Goal: Information Seeking & Learning: Learn about a topic

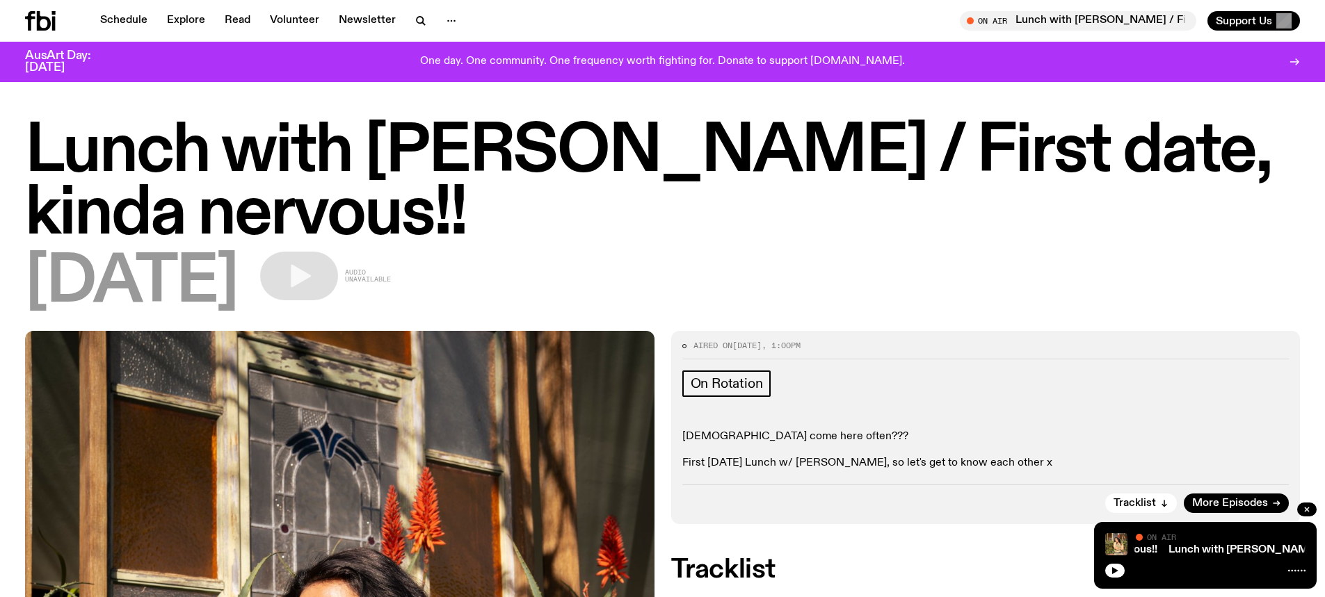
scroll to position [275, 0]
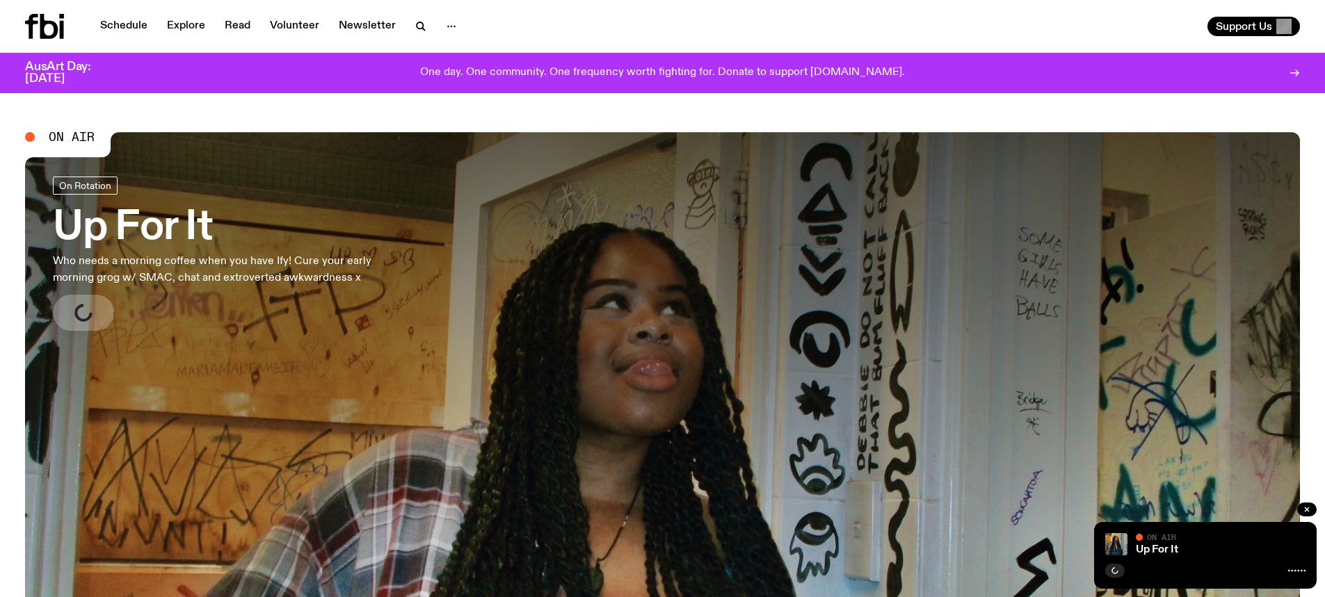
click at [234, 259] on p "Who needs a morning coffee when you have Ify! Cure your early morning grog w/ S…" at bounding box center [231, 269] width 356 height 33
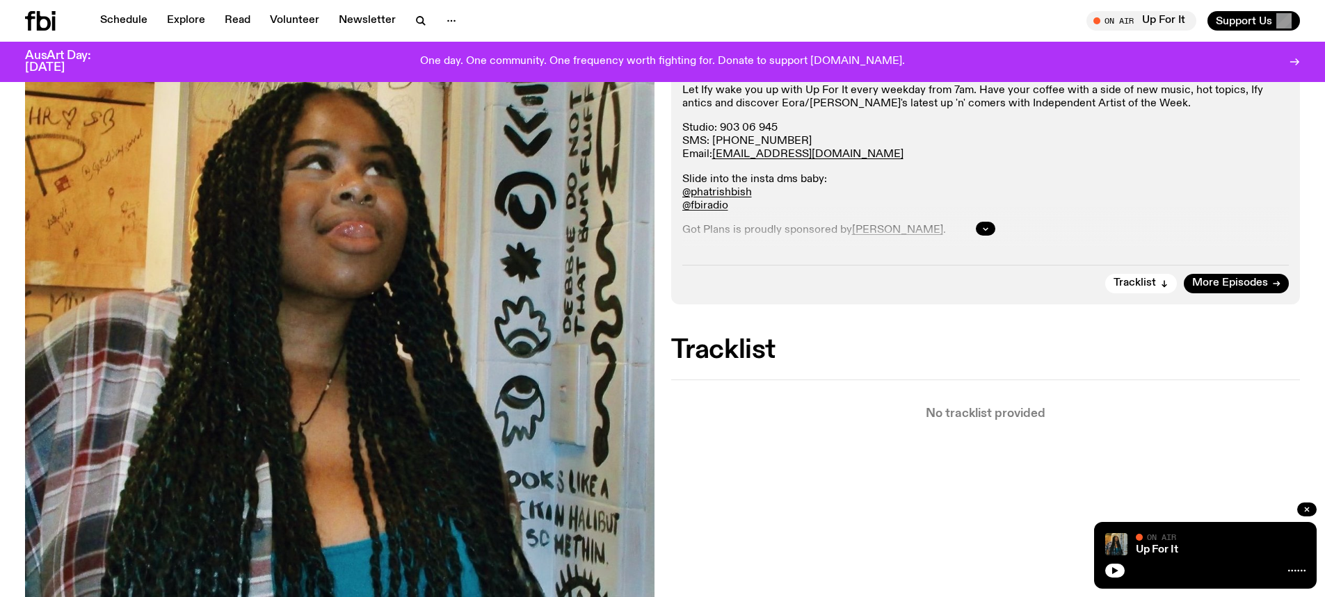
scroll to position [58, 0]
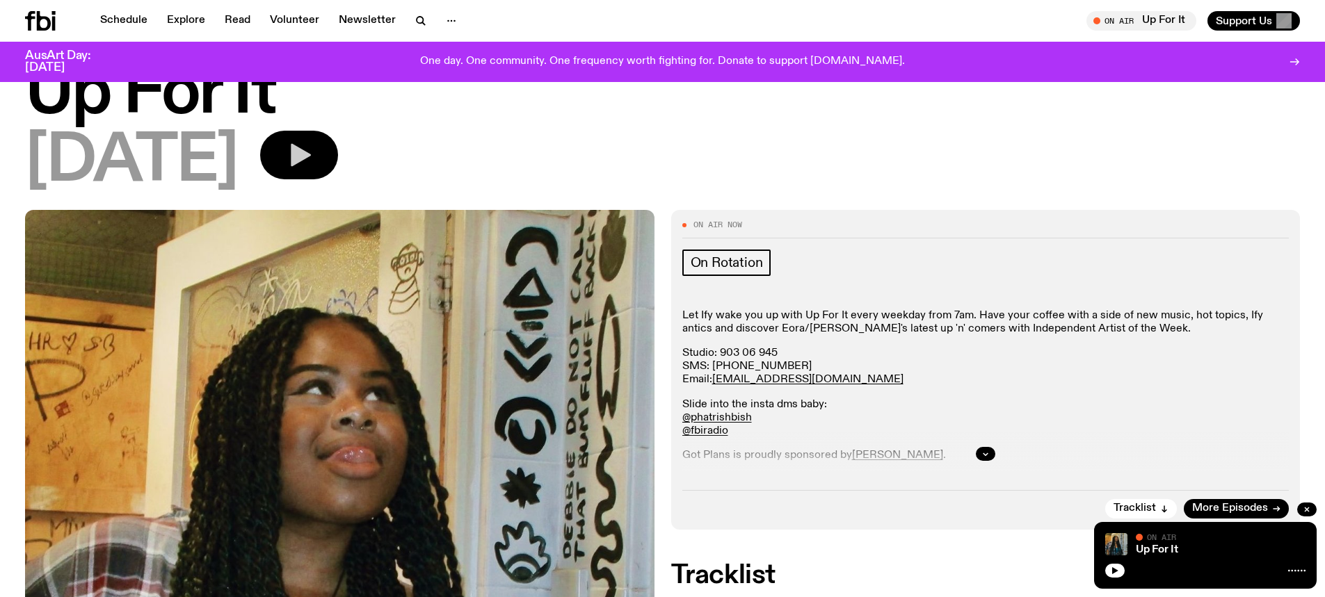
click at [320, 154] on button "button" at bounding box center [299, 155] width 78 height 49
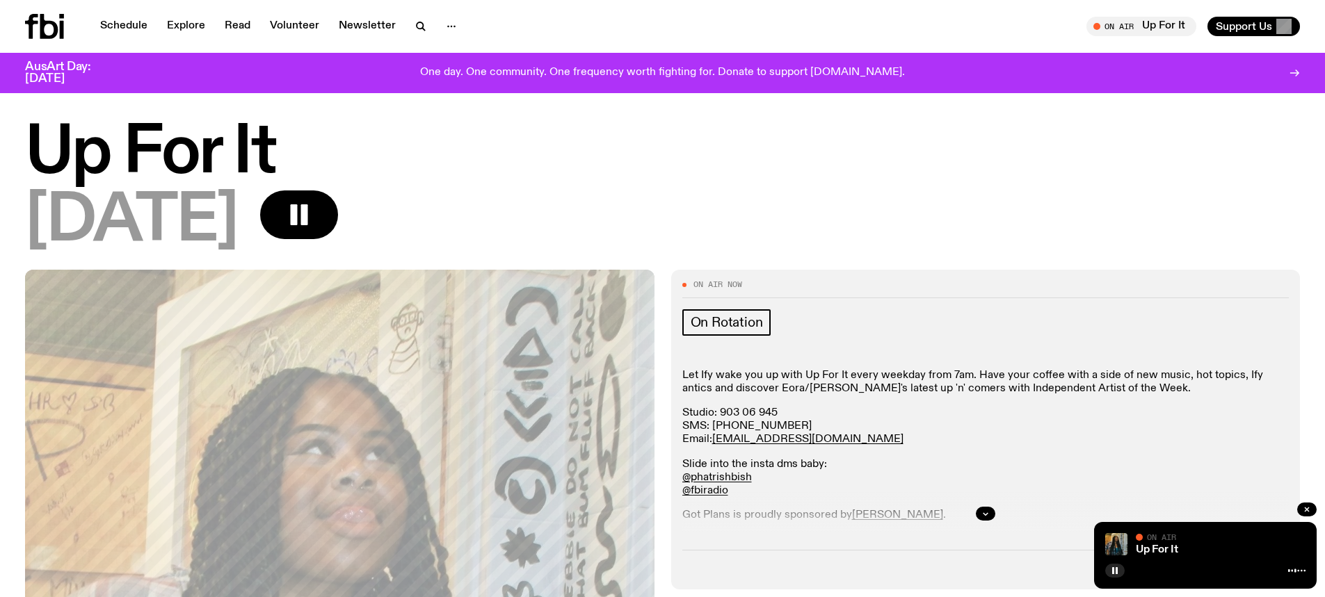
scroll to position [0, 0]
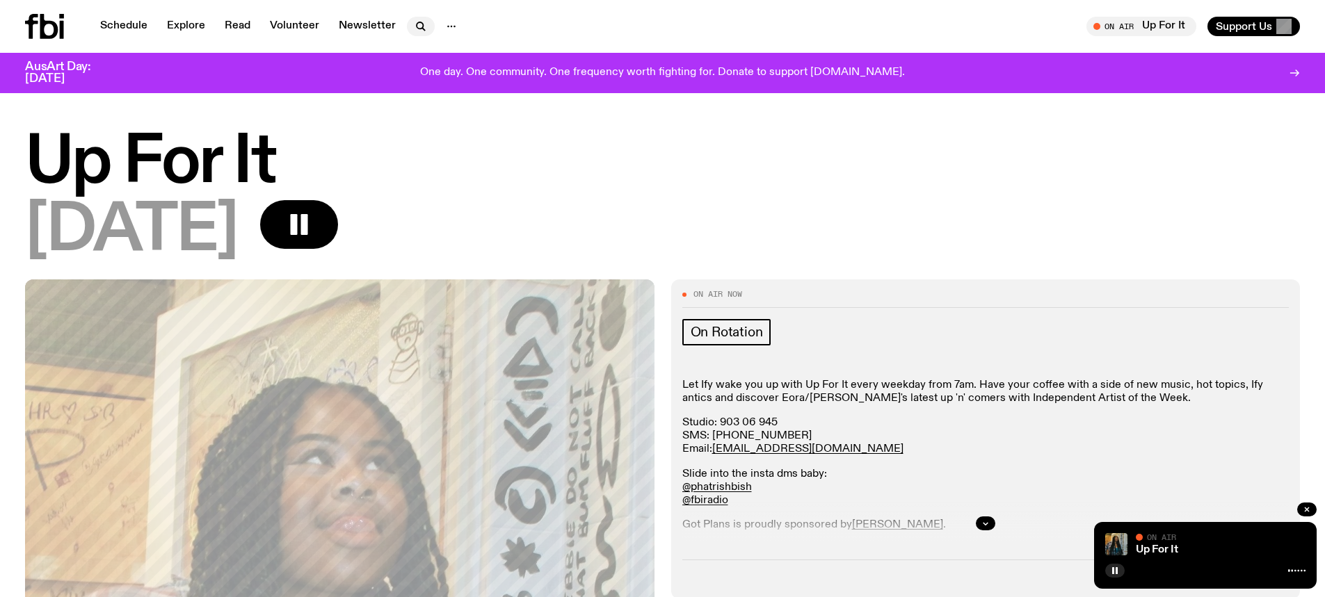
click at [415, 19] on icon "button" at bounding box center [420, 26] width 17 height 17
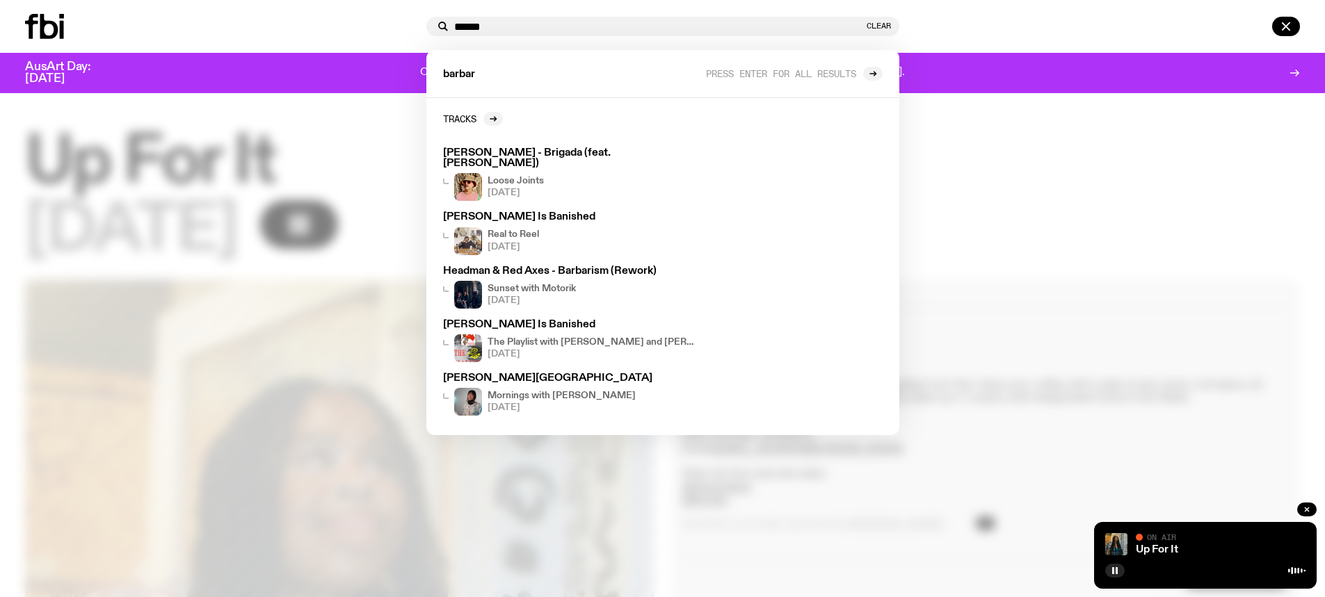
type input "******"
click at [991, 37] on div "****** Clear barbar Press enter for all results Tracks [PERSON_NAME] - Brigada …" at bounding box center [662, 26] width 1325 height 53
click at [990, 40] on div "****** Clear barbar Press enter for all results Tracks [PERSON_NAME] - Brigada …" at bounding box center [662, 26] width 1325 height 53
click at [875, 25] on button "Clear" at bounding box center [879, 26] width 24 height 8
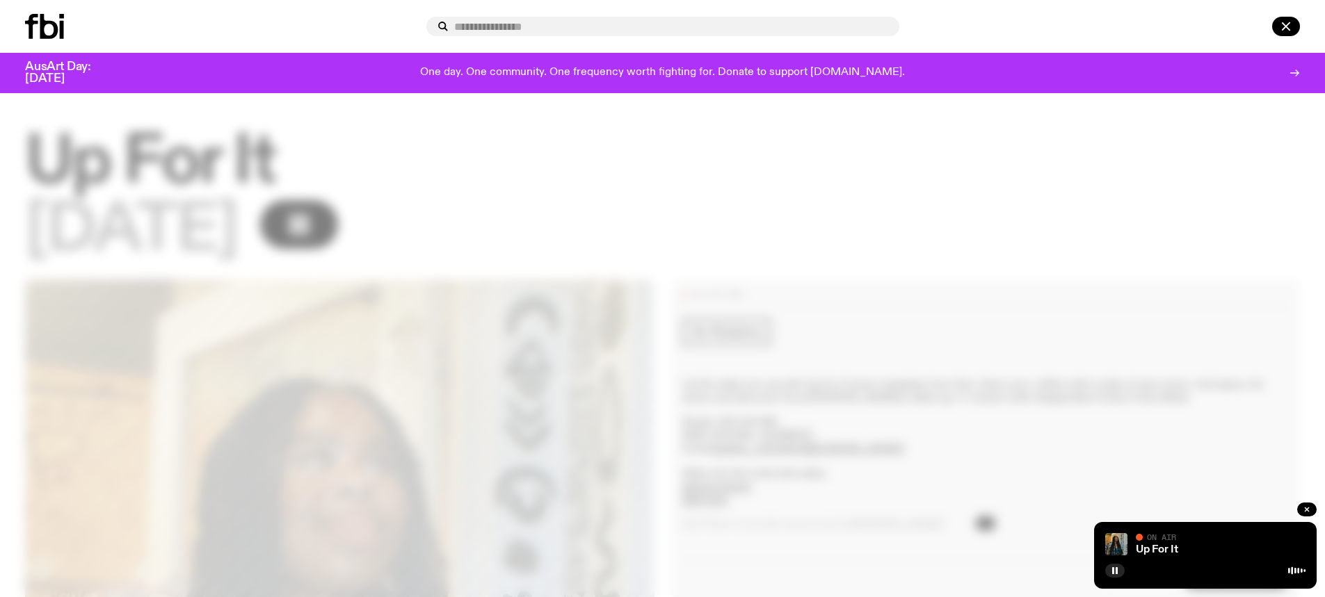
click at [52, 36] on icon at bounding box center [49, 26] width 18 height 25
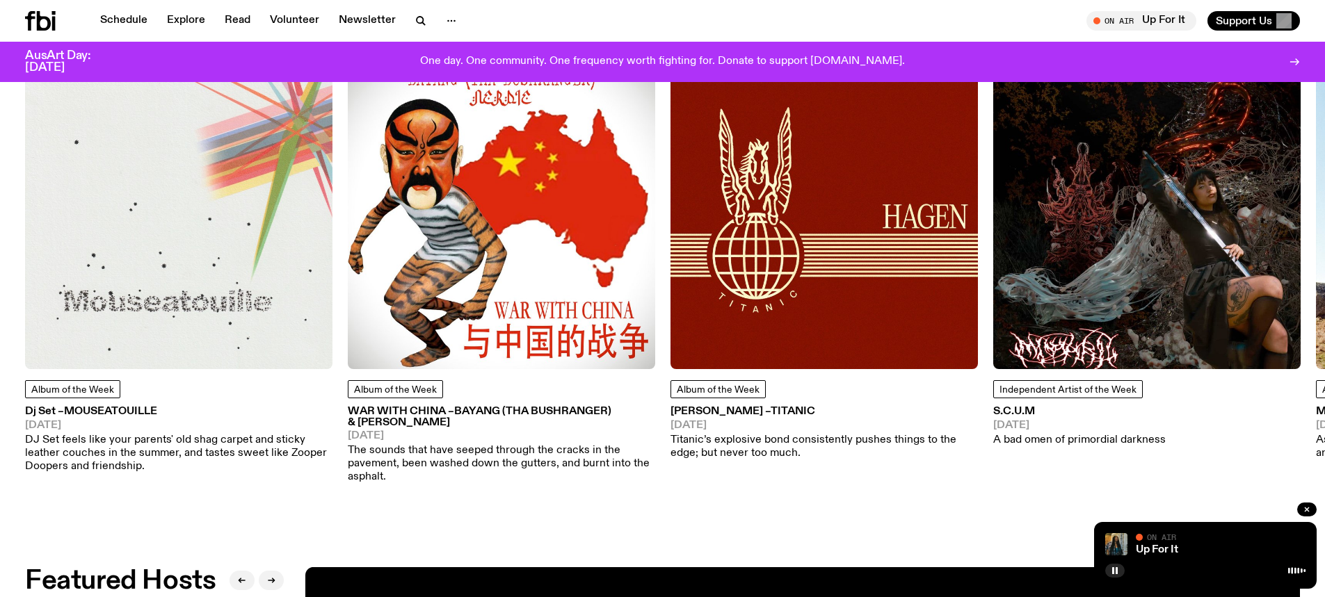
scroll to position [2150, 0]
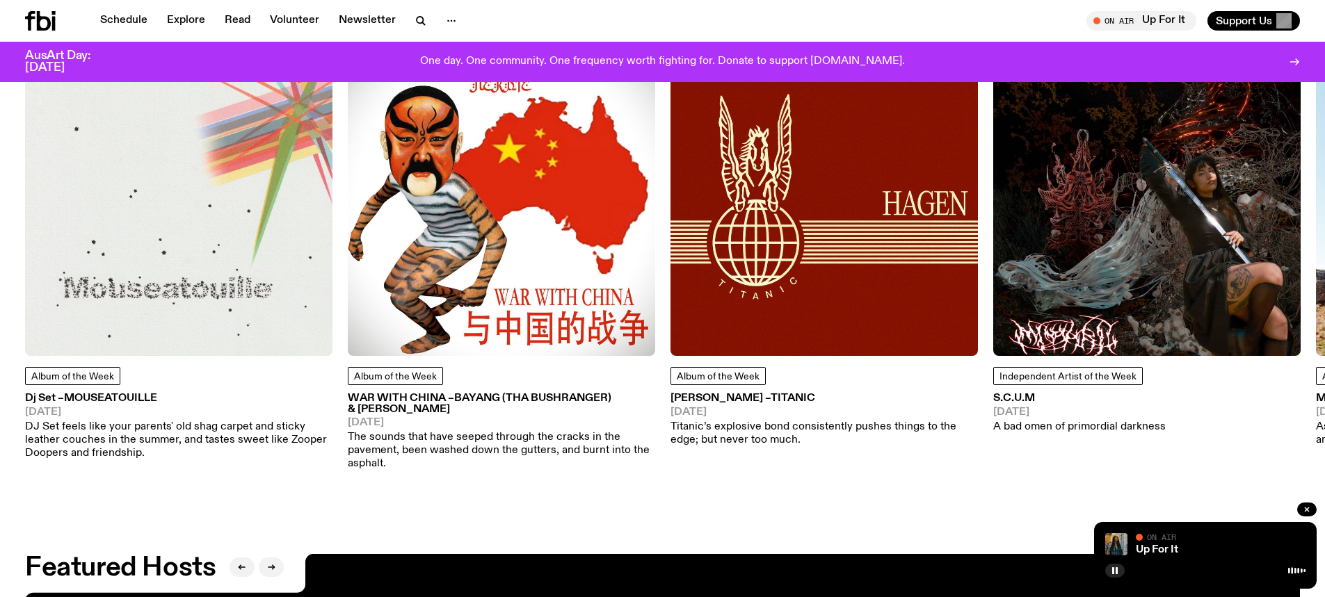
drag, startPoint x: 220, startPoint y: 329, endPoint x: 571, endPoint y: 351, distance: 351.9
drag, startPoint x: 571, startPoint y: 351, endPoint x: 1230, endPoint y: 480, distance: 671.2
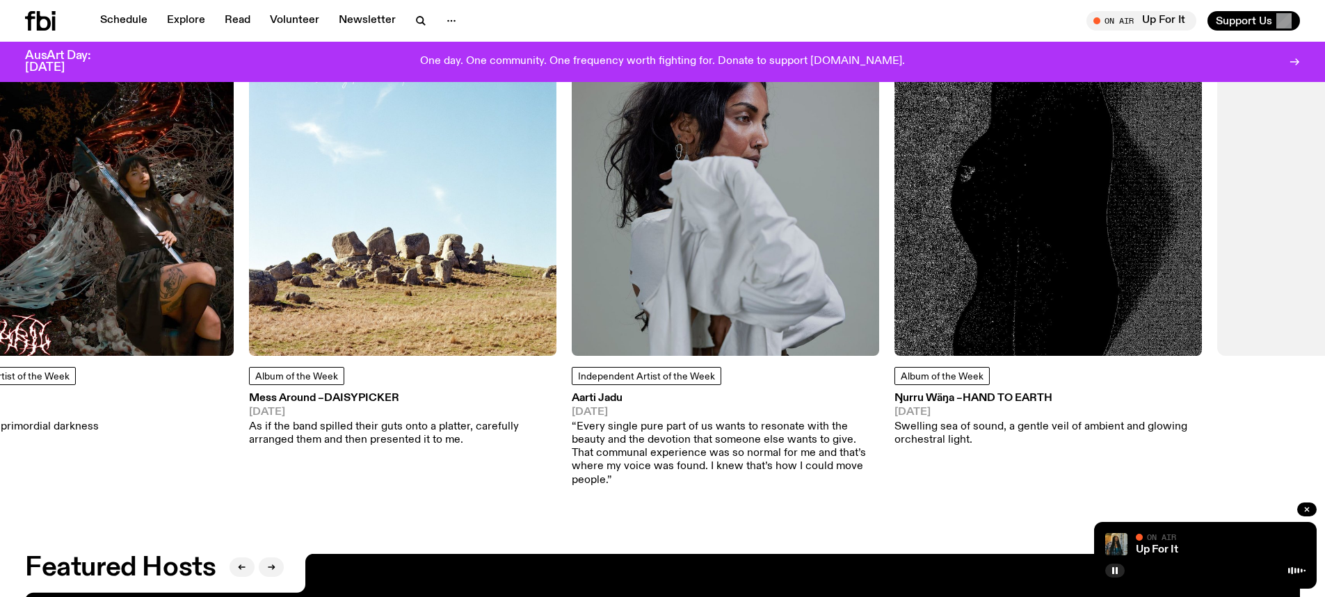
drag, startPoint x: 1218, startPoint y: 381, endPoint x: 150, endPoint y: 366, distance: 1068.4
click at [150, 367] on div "Independent Artist of the Week S.C.U.M [DATE] A bad omen of primordial darkness" at bounding box center [79, 400] width 307 height 67
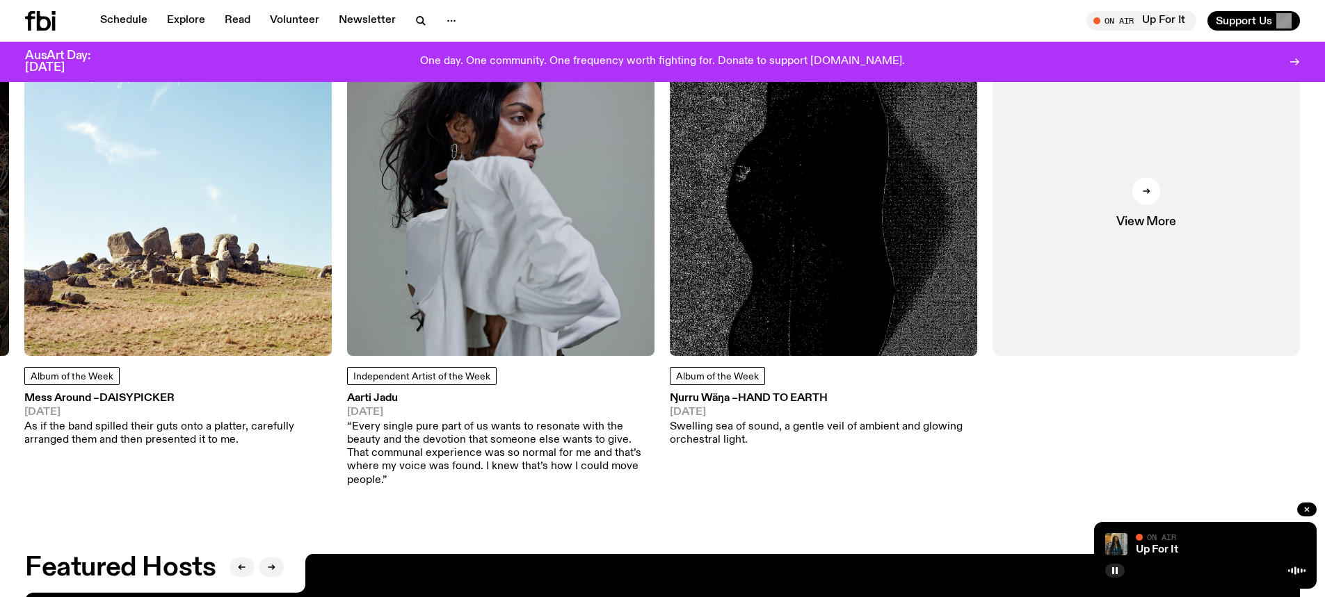
drag, startPoint x: 1179, startPoint y: 462, endPoint x: 1519, endPoint y: 439, distance: 340.9
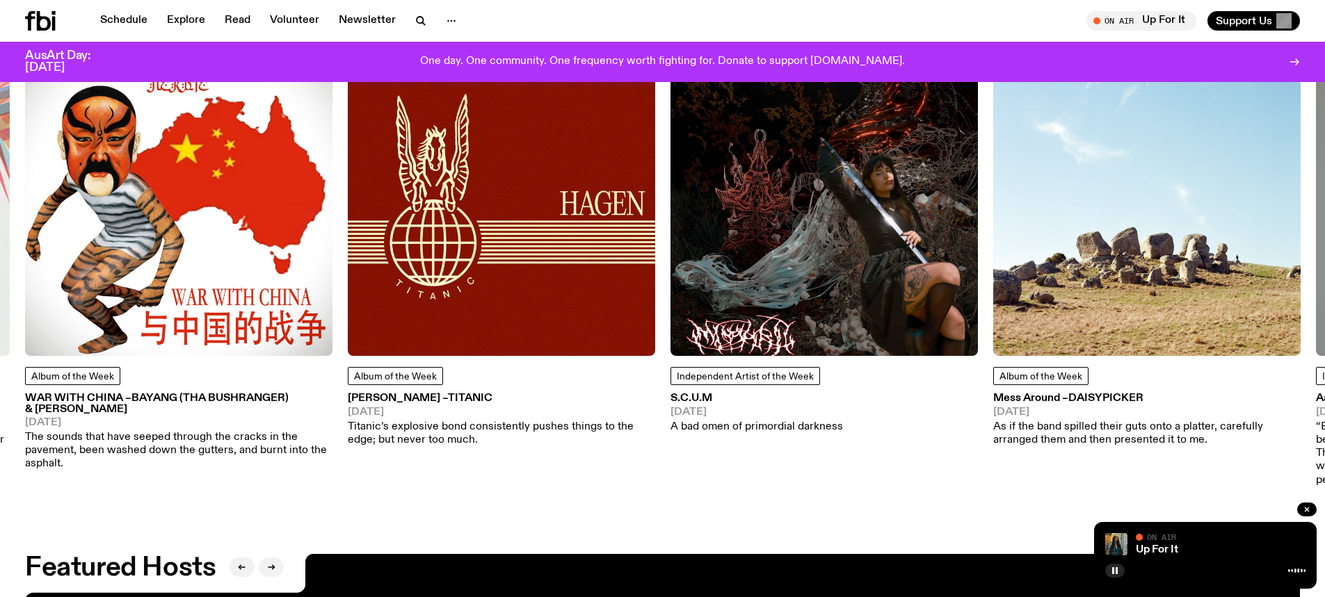
drag, startPoint x: 555, startPoint y: 382, endPoint x: 2670, endPoint y: 256, distance: 2118.8
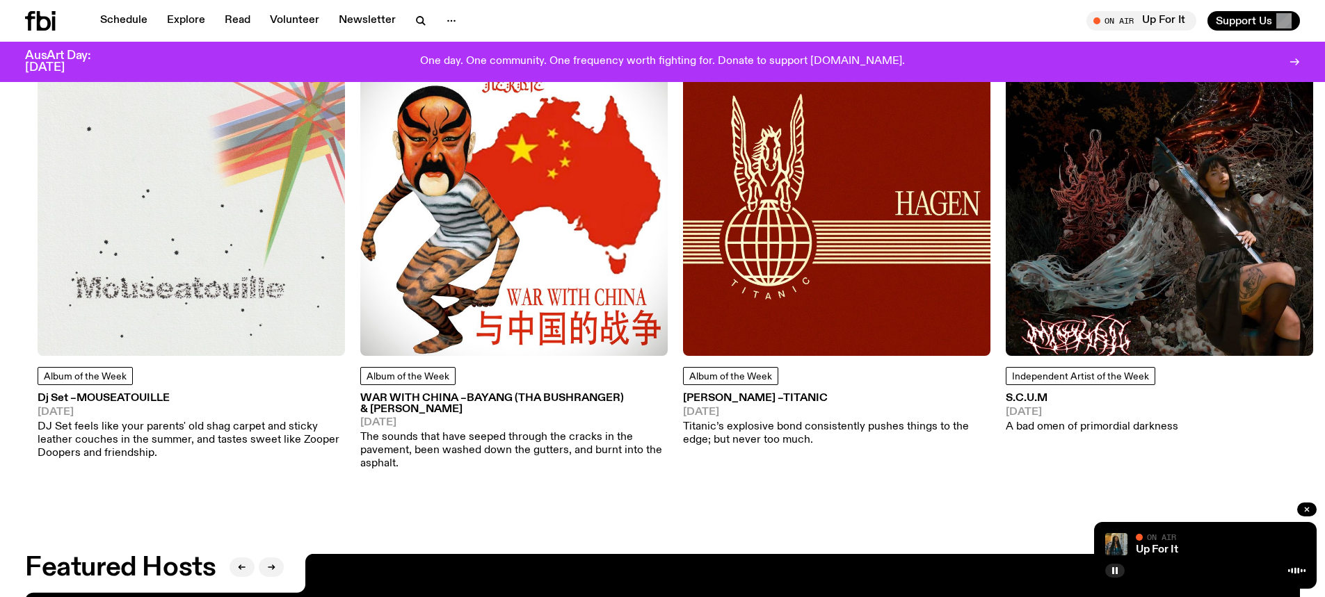
drag, startPoint x: 501, startPoint y: 377, endPoint x: 2058, endPoint y: 362, distance: 1557.3
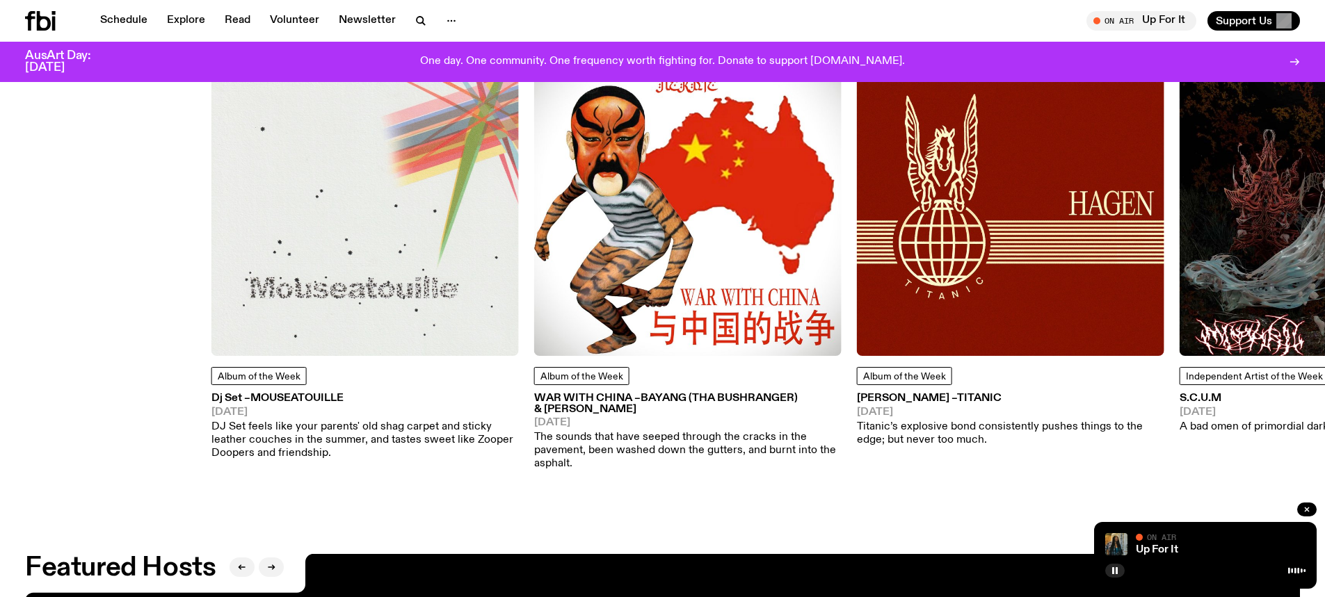
drag, startPoint x: 197, startPoint y: 369, endPoint x: 454, endPoint y: 385, distance: 257.8
click at [454, 385] on div "Album of the Week Dj Set – Mouseatouille [DATE] DJ Set feels like your parents'…" at bounding box center [364, 413] width 307 height 93
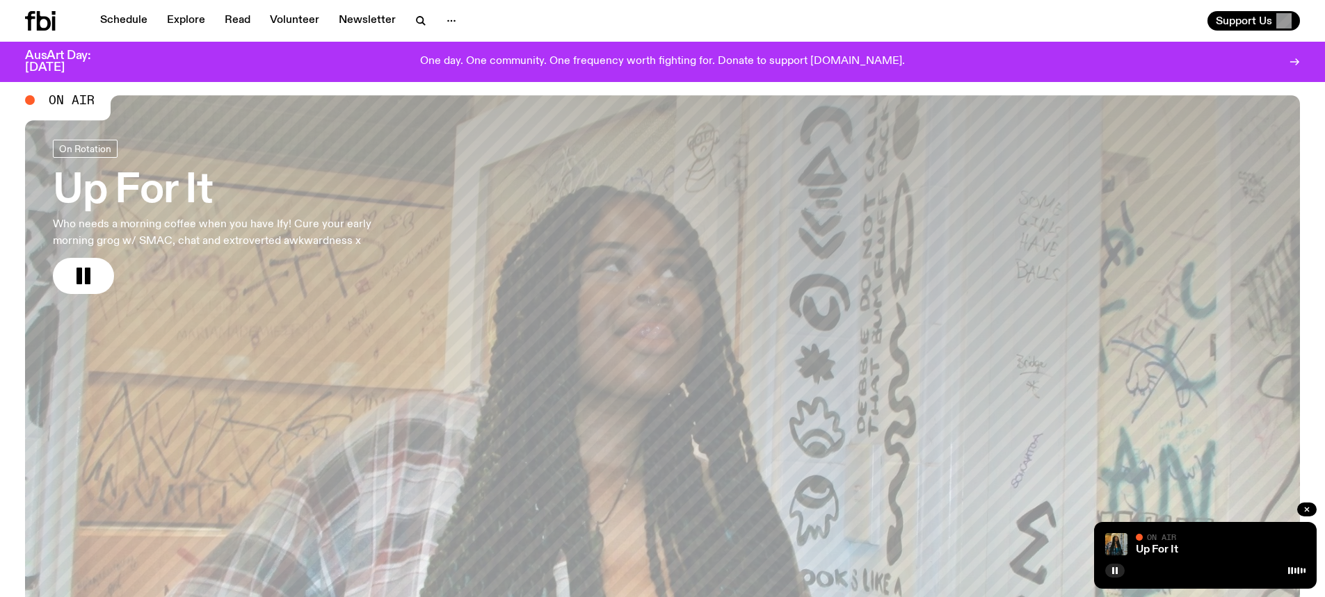
scroll to position [0, 0]
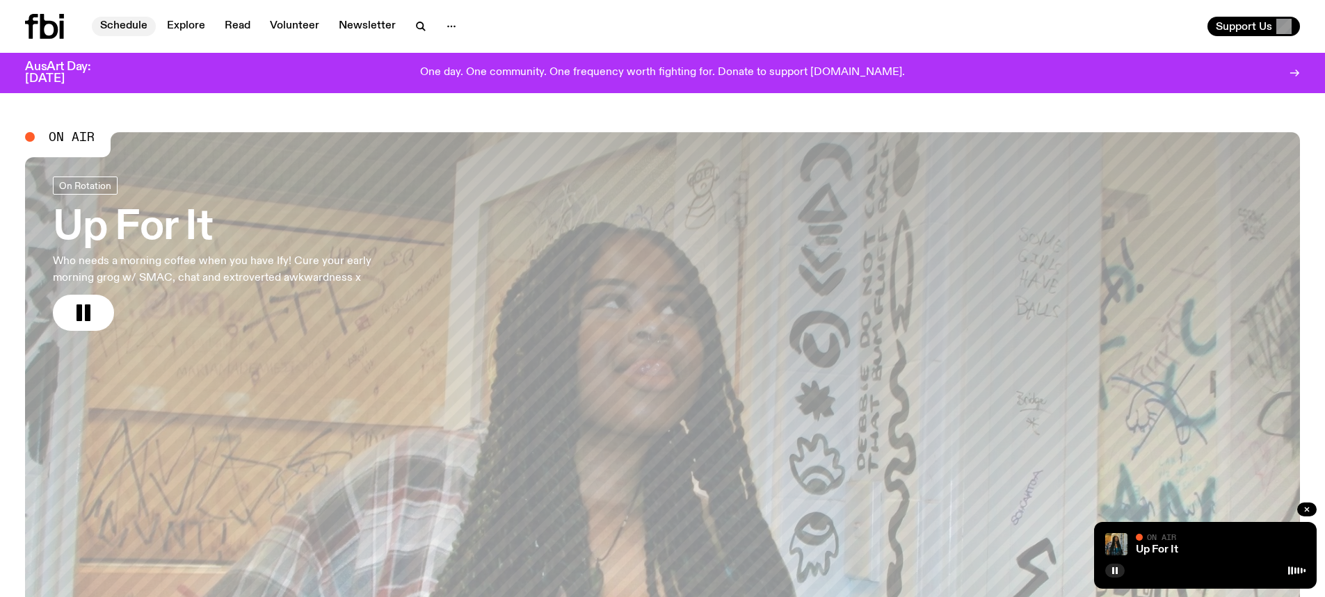
click at [124, 28] on link "Schedule" at bounding box center [124, 26] width 64 height 19
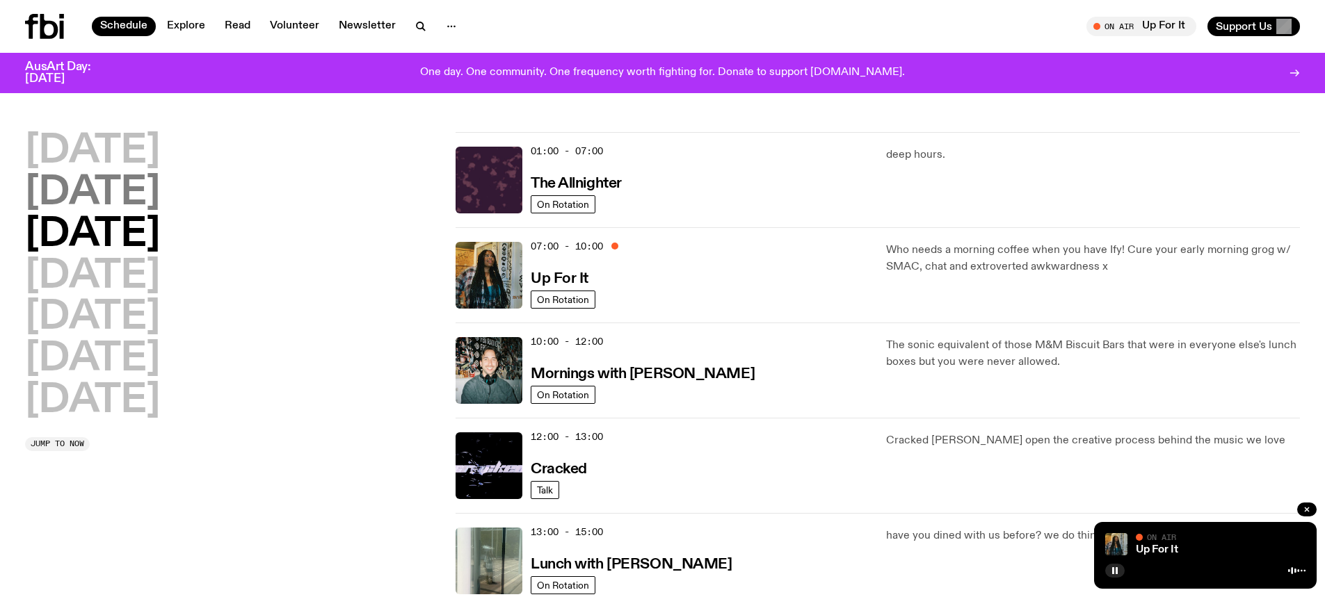
click at [98, 198] on h2 "[DATE]" at bounding box center [92, 193] width 135 height 39
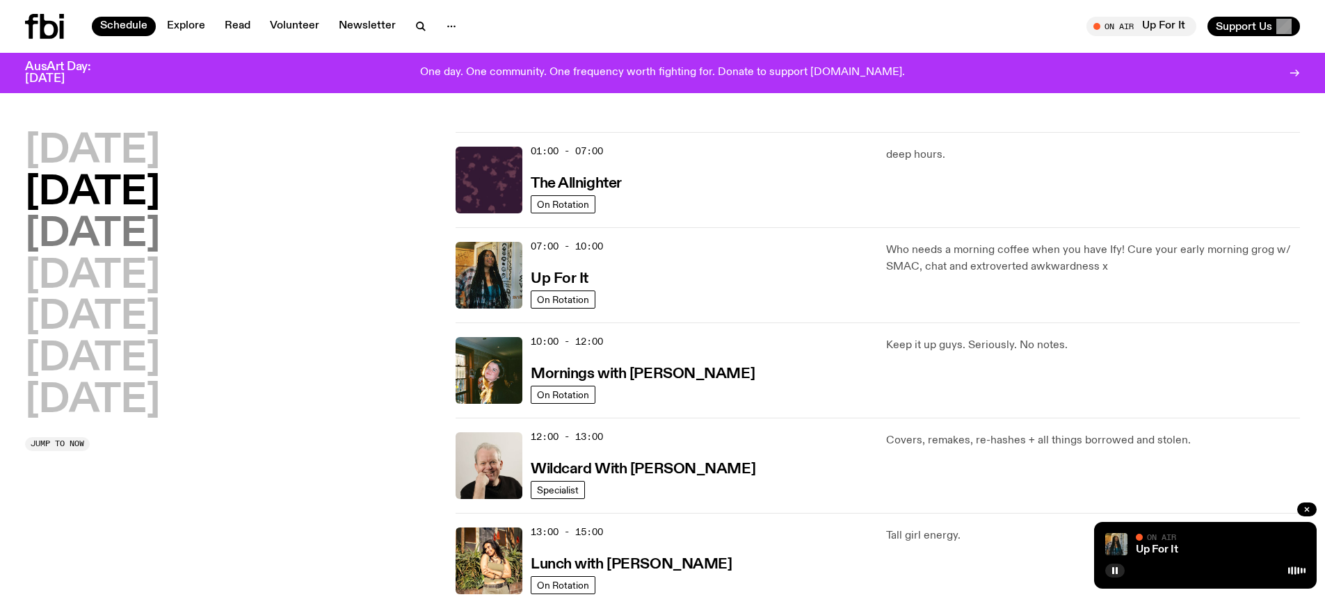
click at [160, 241] on h2 "[DATE]" at bounding box center [92, 235] width 135 height 39
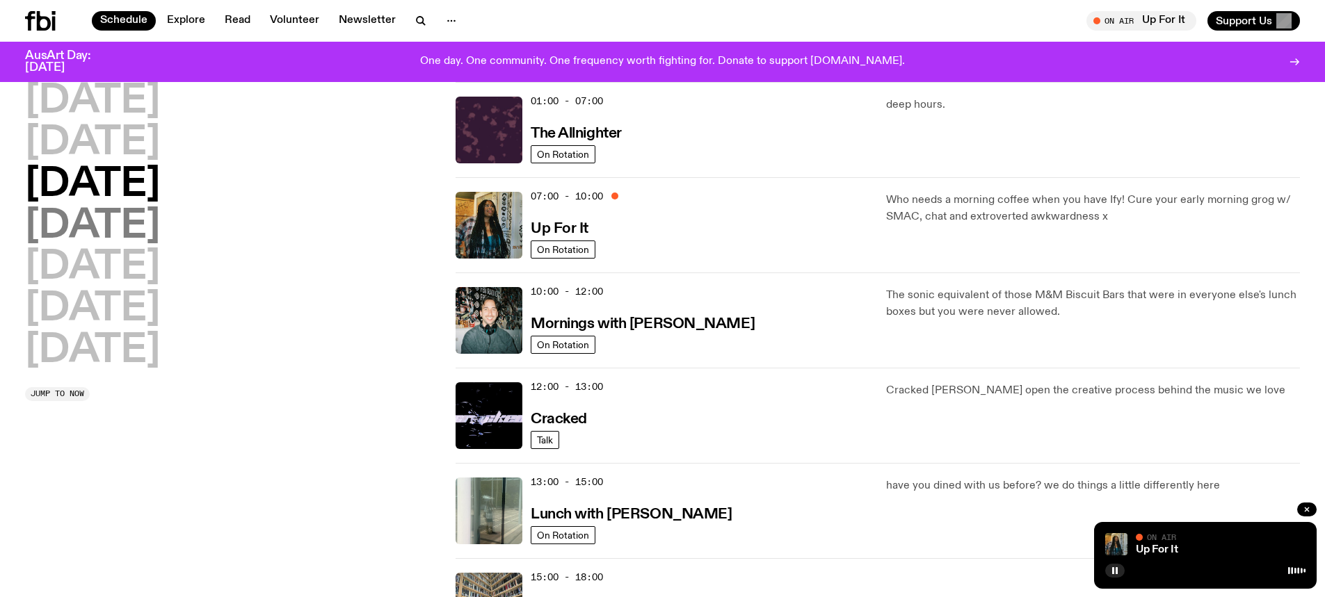
click at [160, 226] on h2 "[DATE]" at bounding box center [92, 226] width 135 height 39
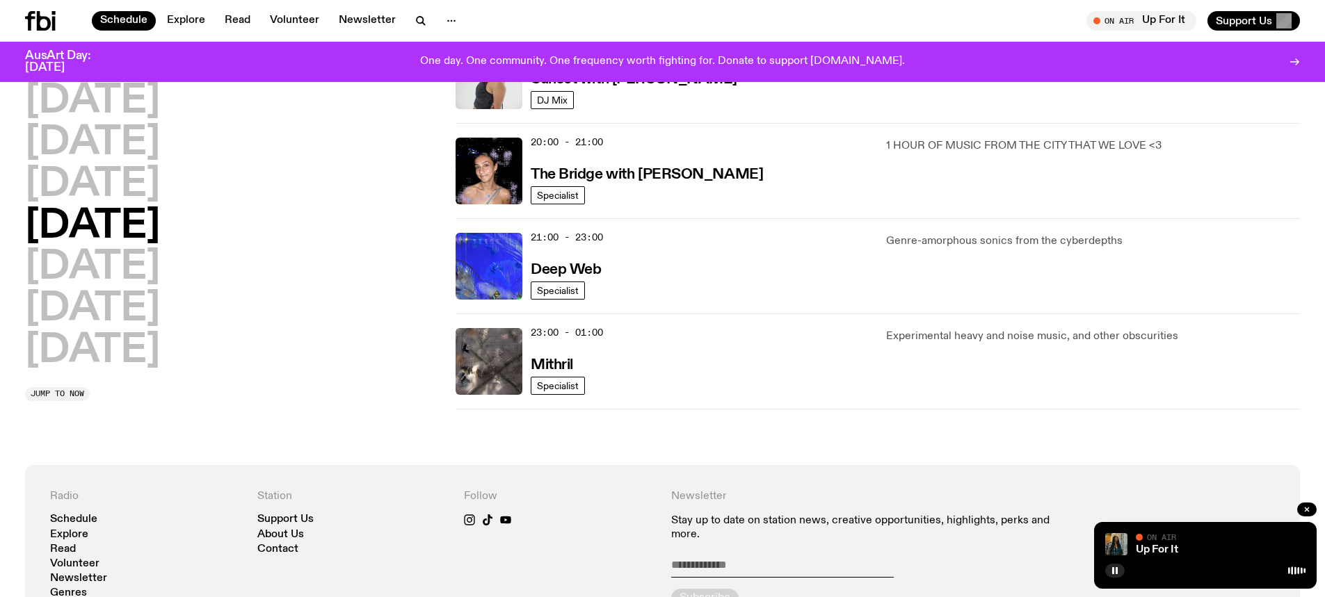
scroll to position [734, 0]
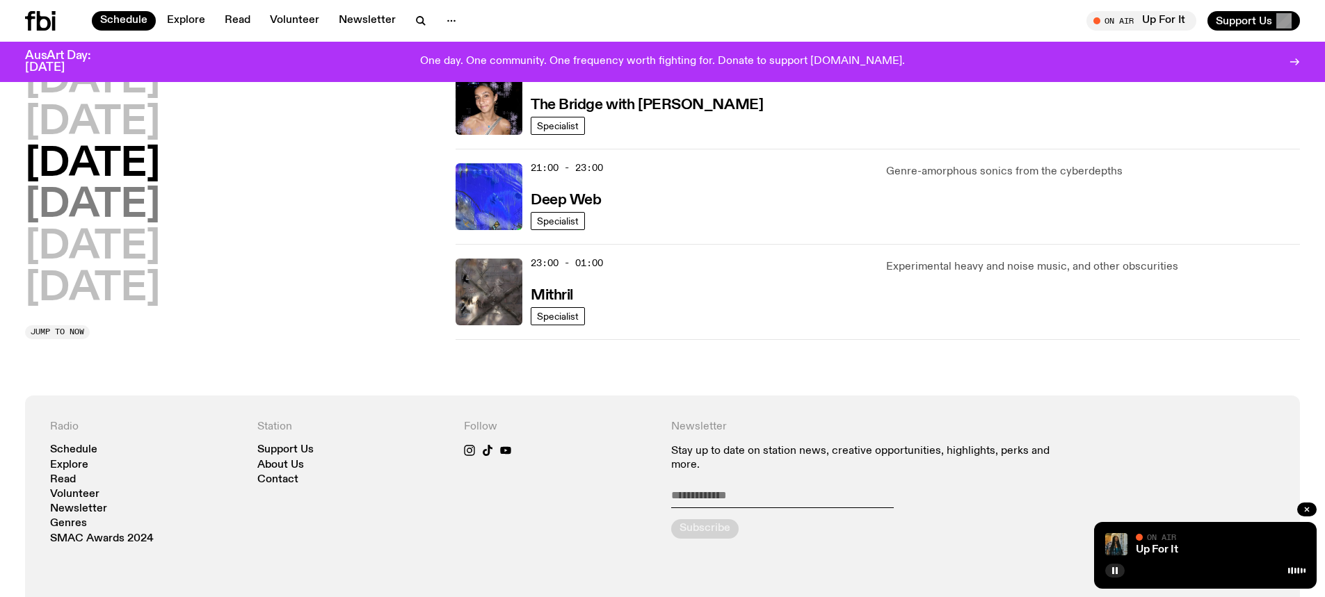
click at [111, 195] on h2 "[DATE]" at bounding box center [92, 206] width 135 height 39
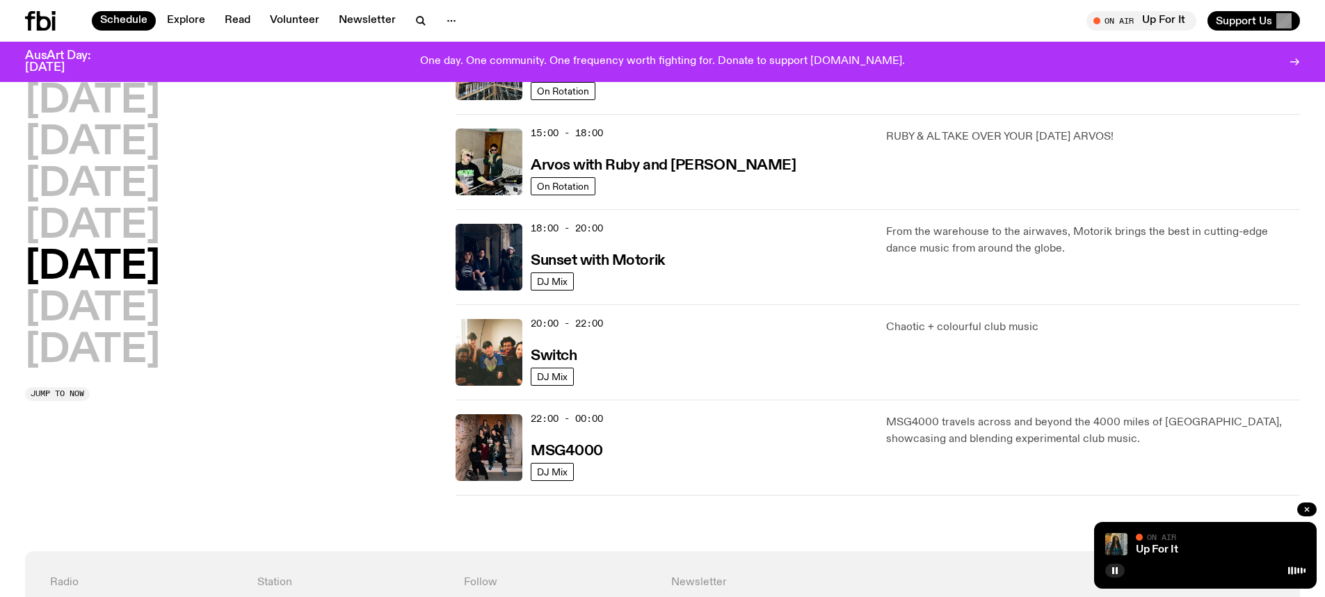
scroll to position [456, 0]
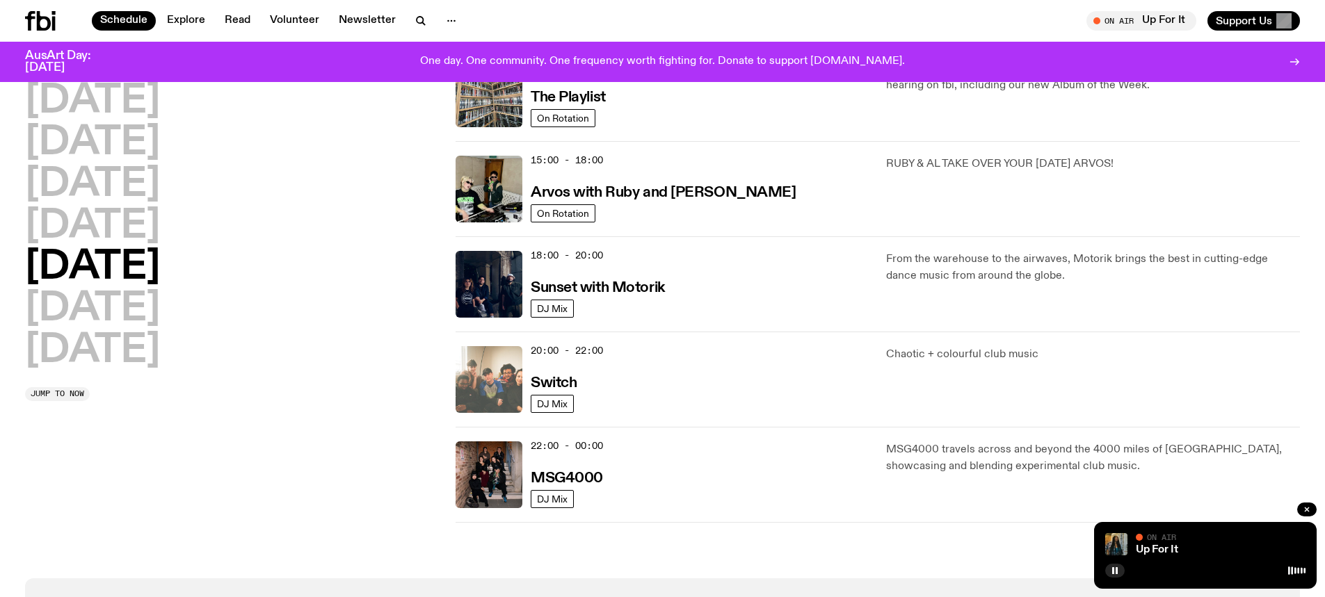
click at [497, 390] on img at bounding box center [489, 379] width 67 height 67
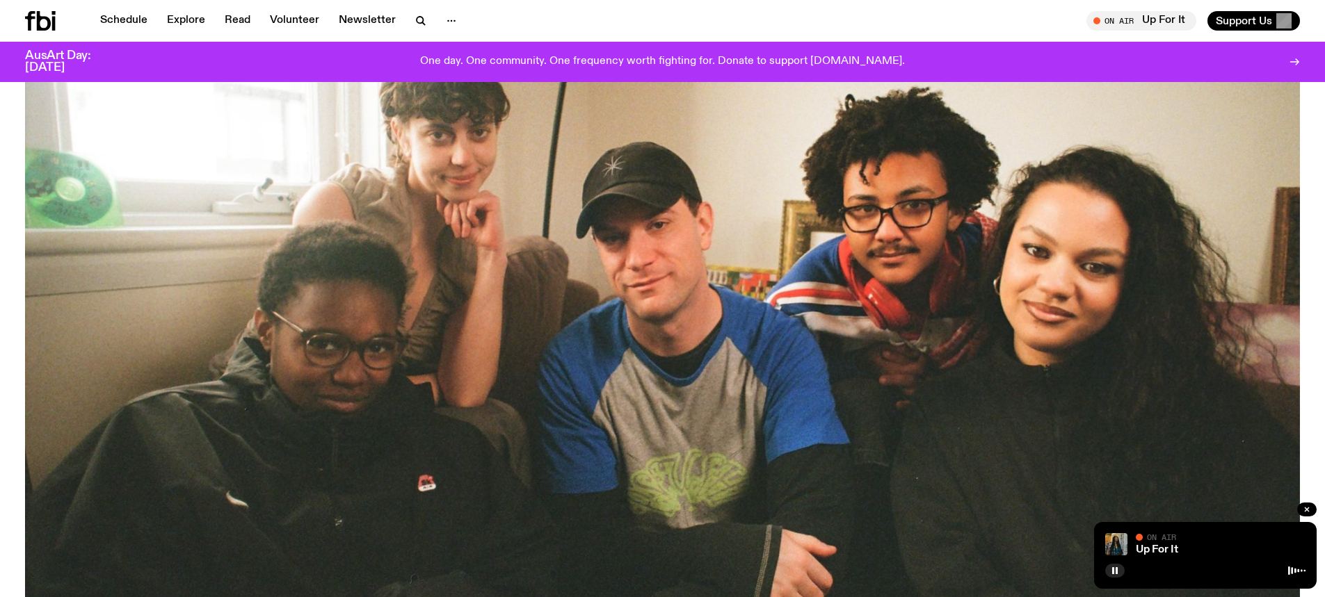
scroll to position [66, 0]
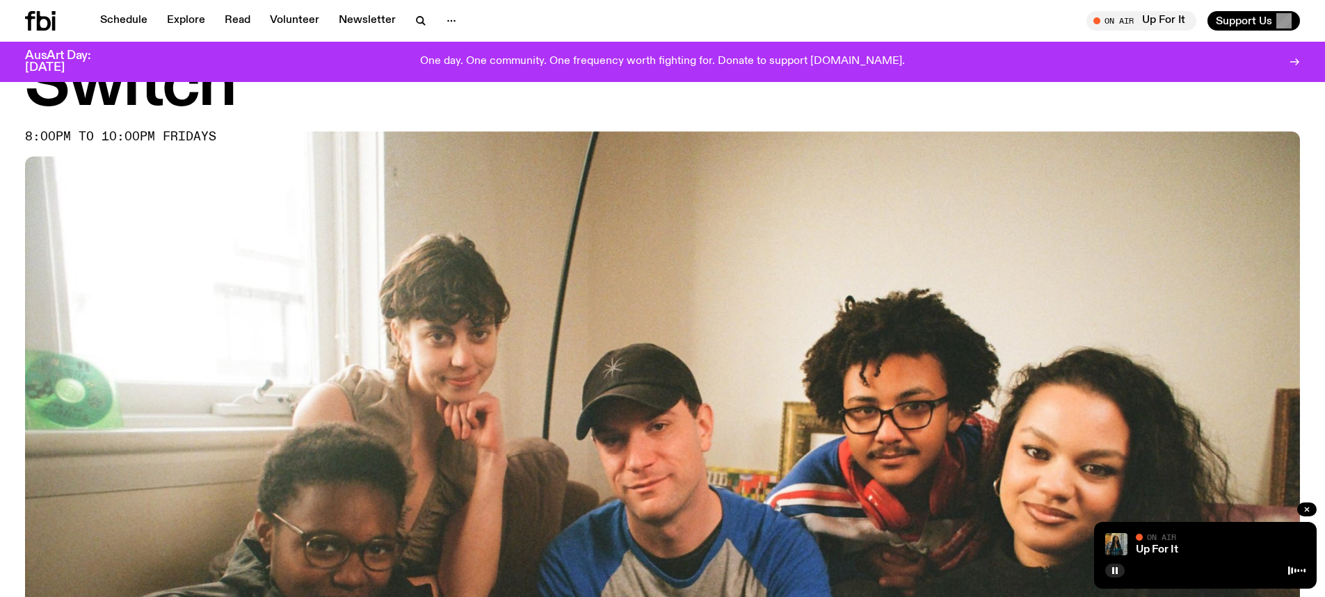
click at [54, 21] on icon at bounding box center [53, 24] width 3 height 14
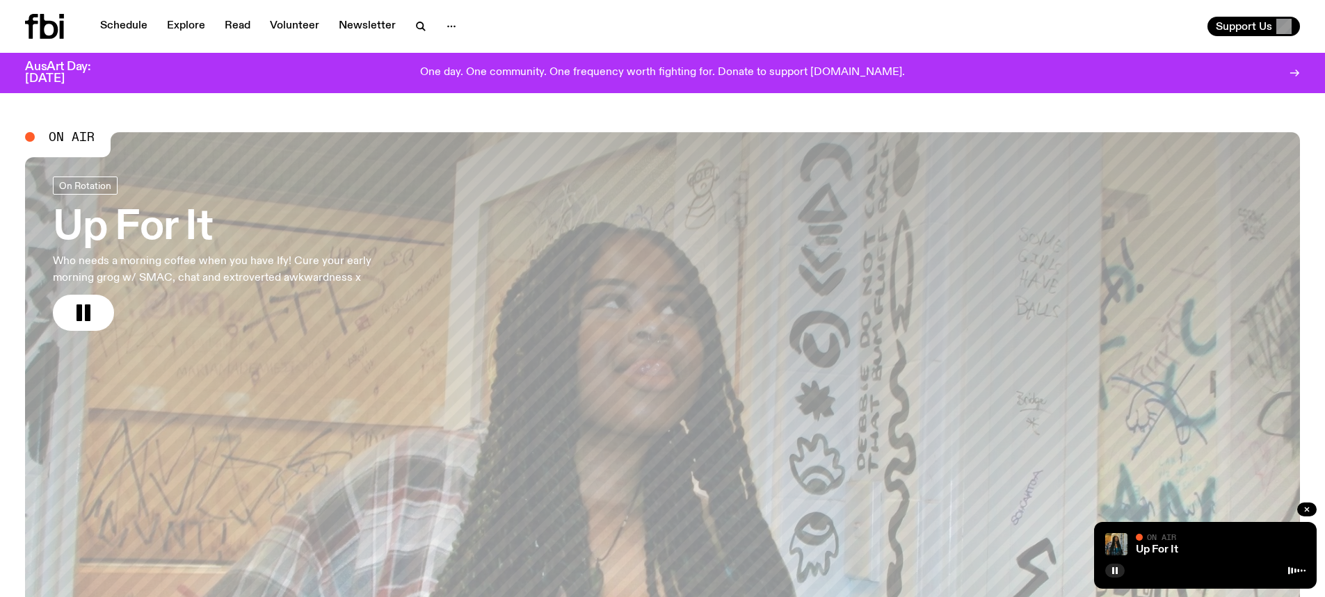
click at [404, 302] on link "Up For It Who needs a morning coffee when you have Ify! Cure your early morning…" at bounding box center [231, 254] width 356 height 154
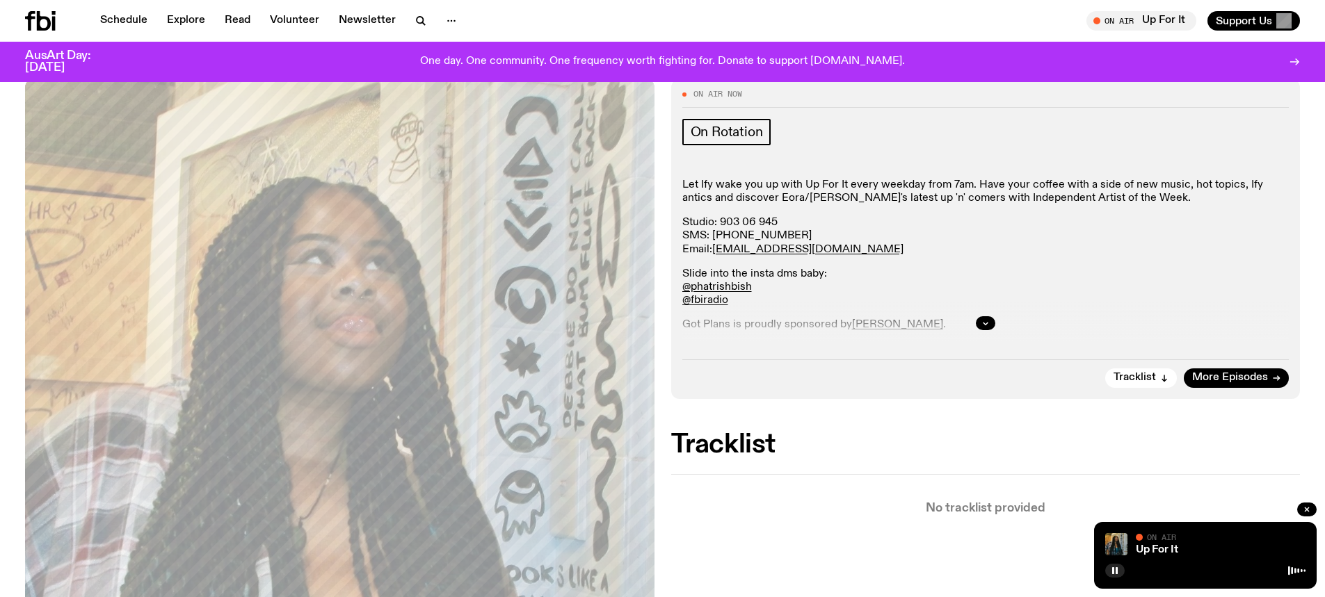
scroll to position [272, 0]
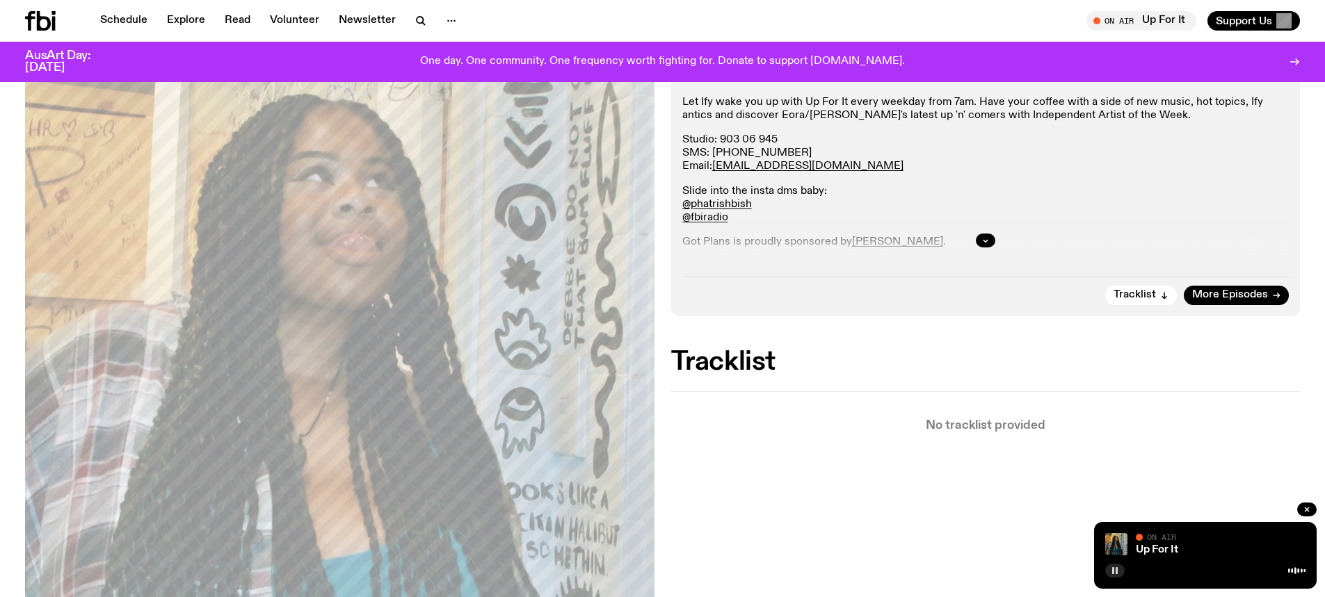
click at [1113, 575] on button "button" at bounding box center [1114, 571] width 19 height 14
